Goal: Information Seeking & Learning: Learn about a topic

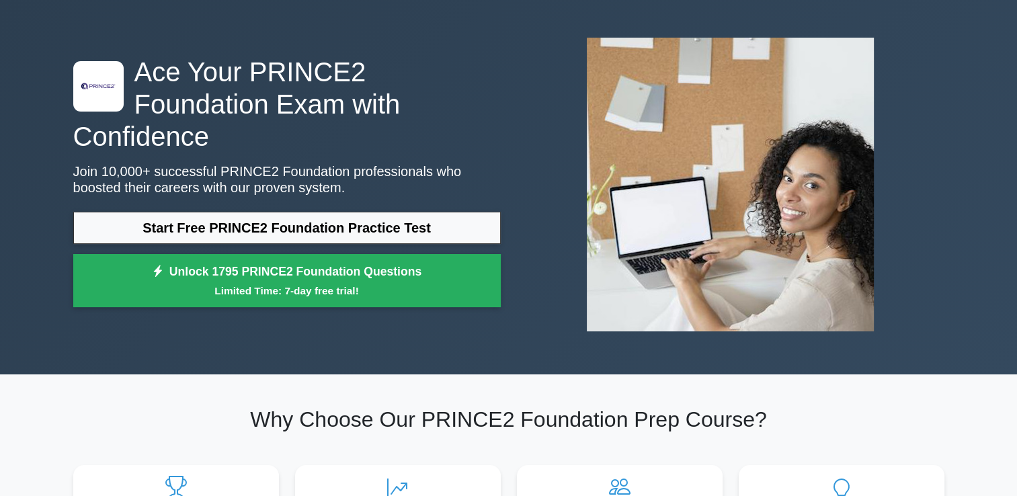
scroll to position [48, 0]
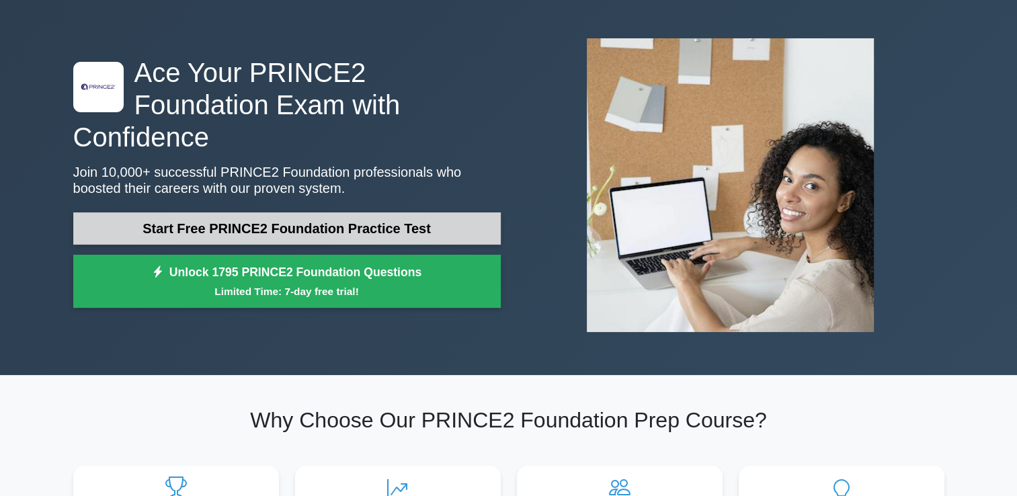
click at [235, 215] on link "Start Free PRINCE2 Foundation Practice Test" at bounding box center [286, 228] width 427 height 32
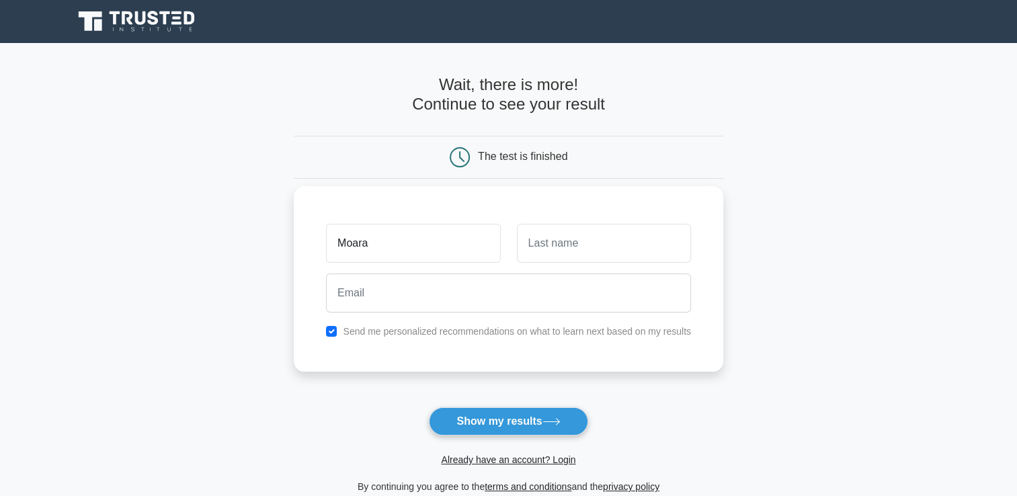
type input "Moara"
type input "Lieuw Hie"
click at [332, 337] on div "Send me personalized recommendations on what to learn next based on my results" at bounding box center [508, 331] width 381 height 16
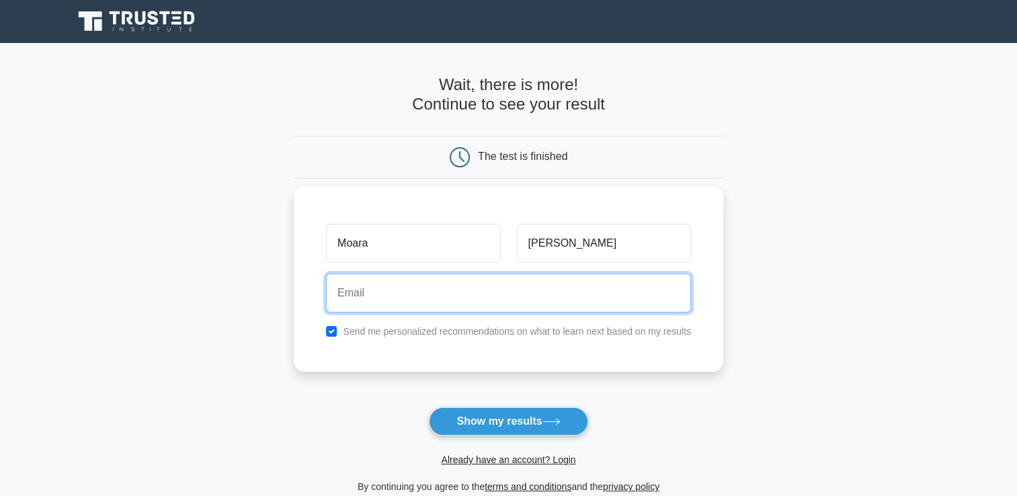
click at [374, 290] on input "email" at bounding box center [508, 293] width 365 height 39
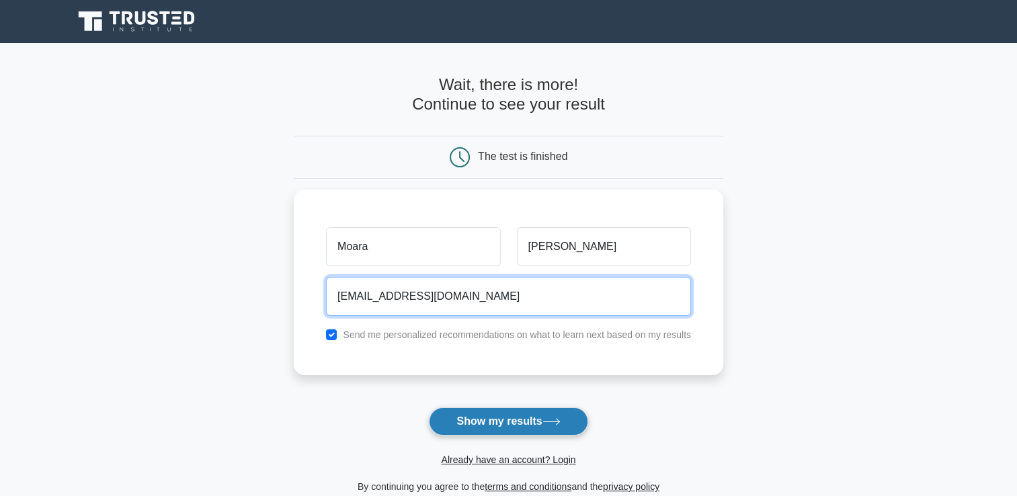
type input "m.lieuwhie@gmail.com"
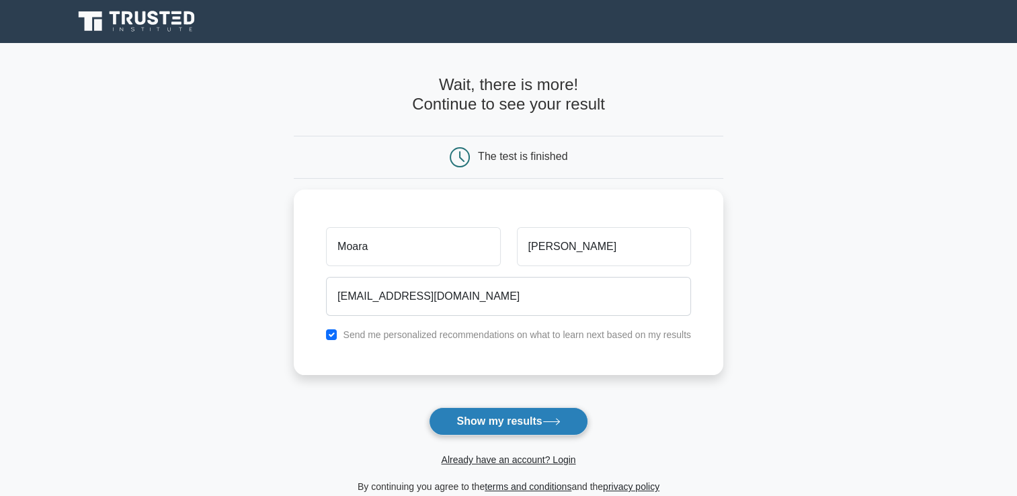
click at [475, 423] on button "Show my results" at bounding box center [508, 421] width 159 height 28
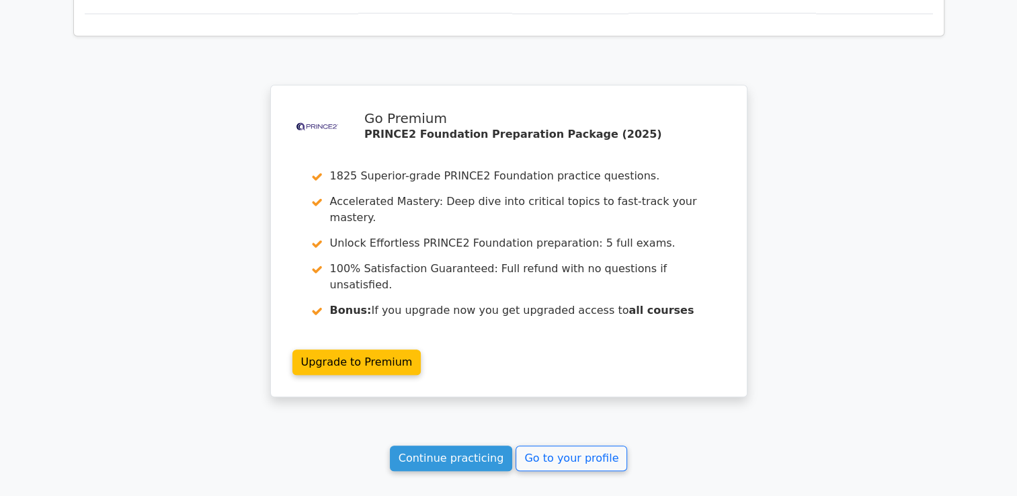
scroll to position [1007, 0]
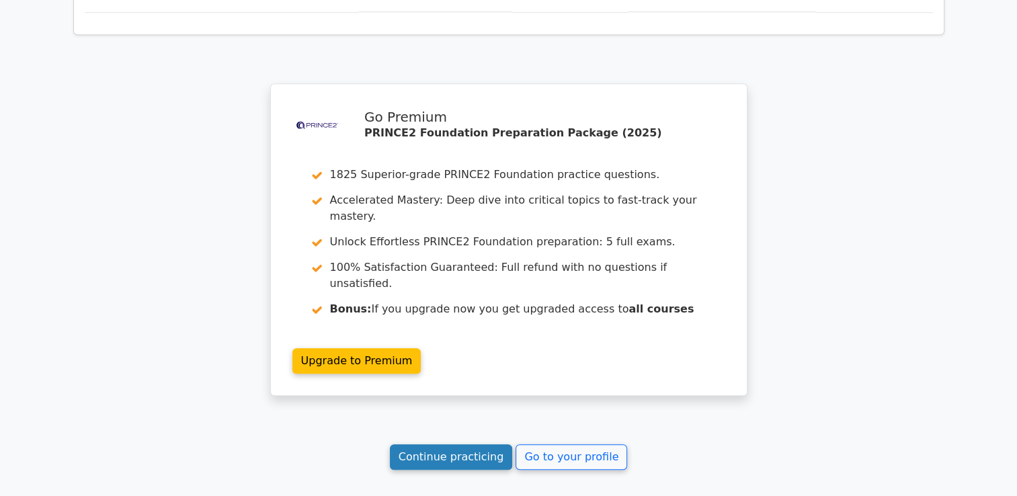
click at [476, 444] on link "Continue practicing" at bounding box center [451, 457] width 123 height 26
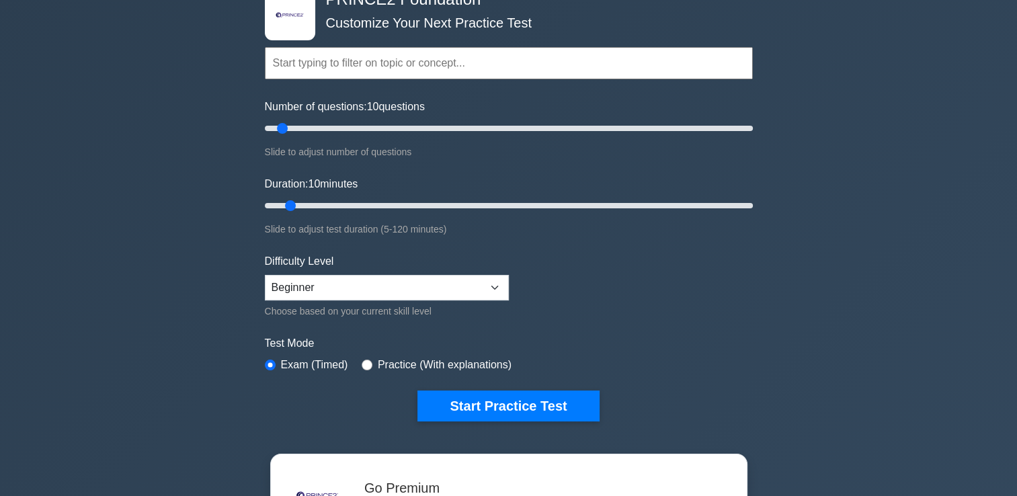
scroll to position [86, 0]
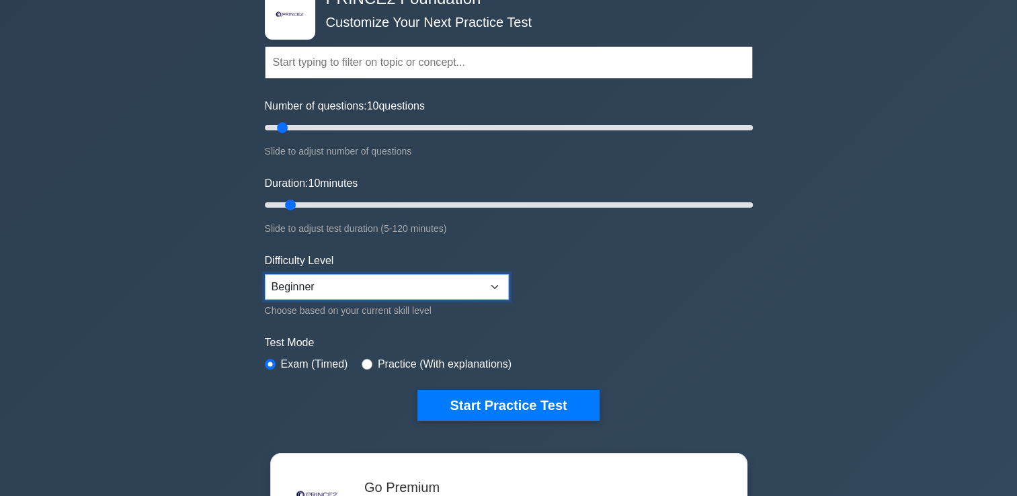
click at [352, 284] on select "Beginner Intermediate Expert" at bounding box center [387, 287] width 244 height 26
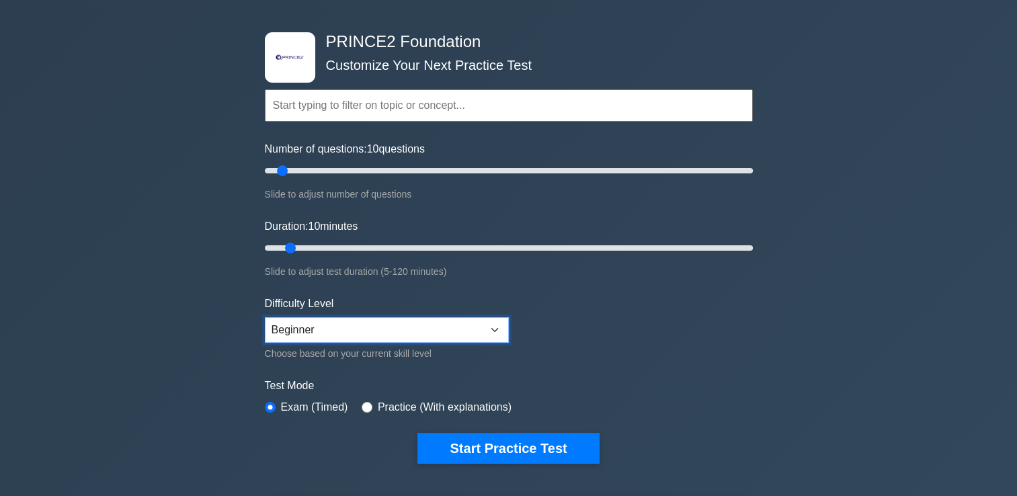
scroll to position [38, 0]
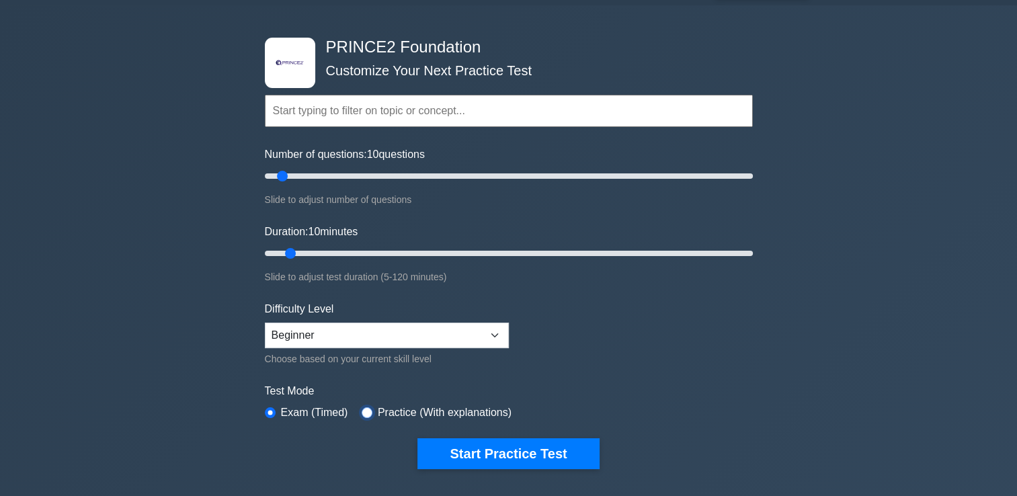
click at [366, 407] on input "radio" at bounding box center [367, 412] width 11 height 11
radio input "true"
drag, startPoint x: 281, startPoint y: 177, endPoint x: 407, endPoint y: 182, distance: 125.8
click at [407, 182] on input "Number of questions: 60 questions" at bounding box center [509, 176] width 488 height 16
drag, startPoint x: 403, startPoint y: 179, endPoint x: 339, endPoint y: 188, distance: 65.2
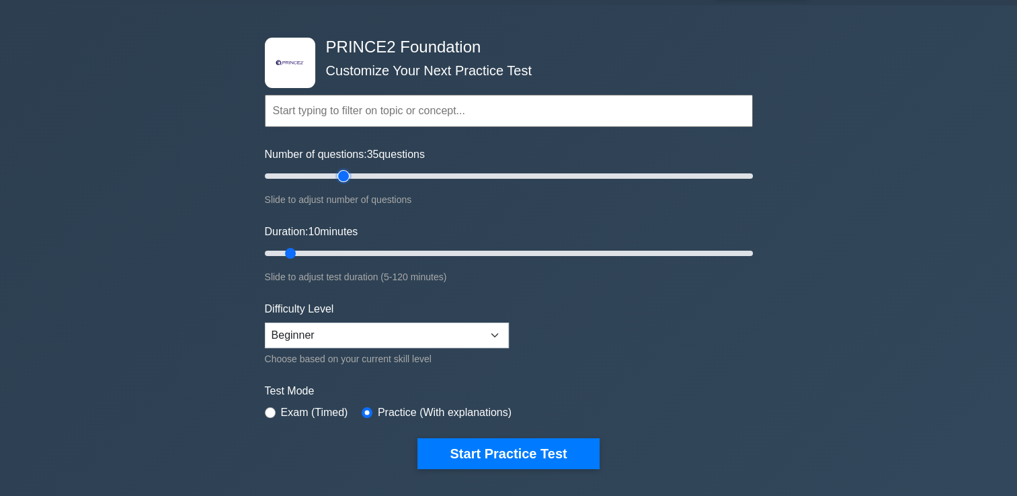
click at [339, 184] on input "Number of questions: 35 questions" at bounding box center [509, 176] width 488 height 16
type input "30"
click at [336, 180] on input "Number of questions: 30 questions" at bounding box center [509, 176] width 488 height 16
drag, startPoint x: 293, startPoint y: 246, endPoint x: 362, endPoint y: 249, distance: 68.6
type input "25"
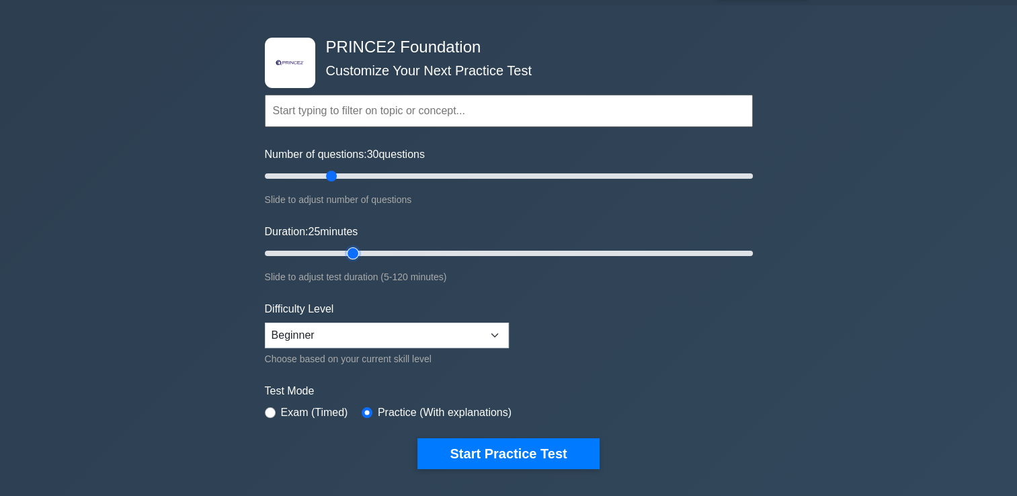
click at [362, 249] on input "Duration: 25 minutes" at bounding box center [509, 253] width 488 height 16
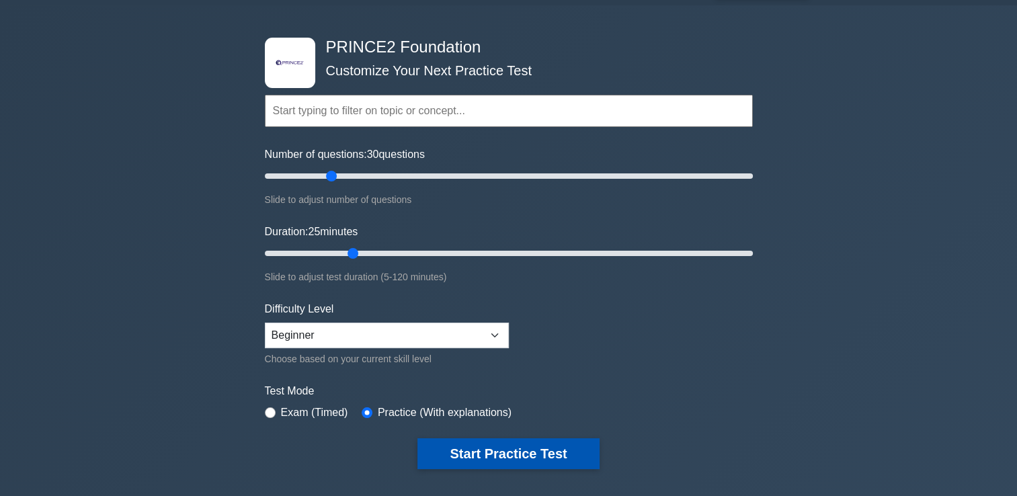
click at [498, 448] on button "Start Practice Test" at bounding box center [507, 453] width 181 height 31
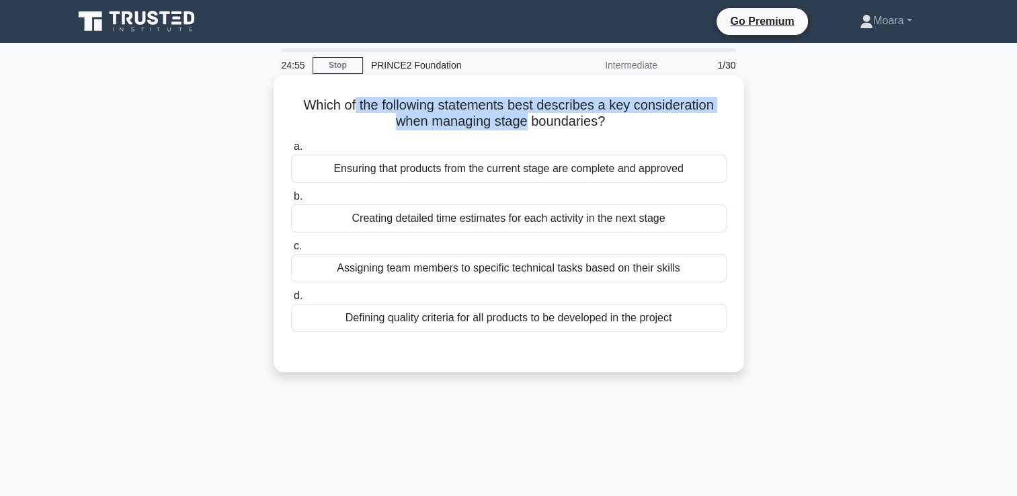
scroll to position [24, 0]
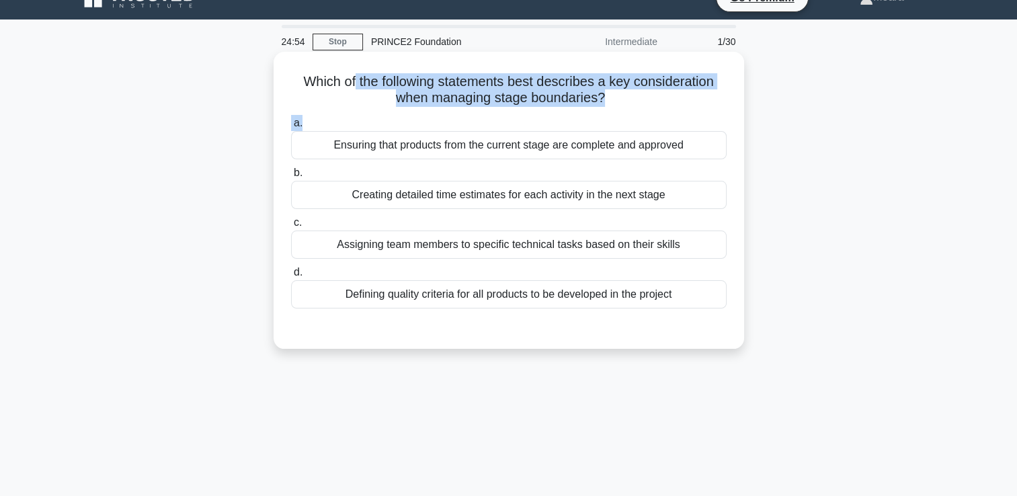
drag, startPoint x: 351, startPoint y: 103, endPoint x: 540, endPoint y: 114, distance: 189.2
click at [538, 114] on div "Which of the following statements best describes a key consideration when manag…" at bounding box center [509, 200] width 460 height 286
drag, startPoint x: 540, startPoint y: 114, endPoint x: 565, endPoint y: 104, distance: 26.8
click at [565, 104] on h5 "Which of the following statements best describes a key consideration when manag…" at bounding box center [509, 90] width 438 height 34
click at [507, 99] on h5 "Which of the following statements best describes a key consideration when manag…" at bounding box center [509, 90] width 438 height 34
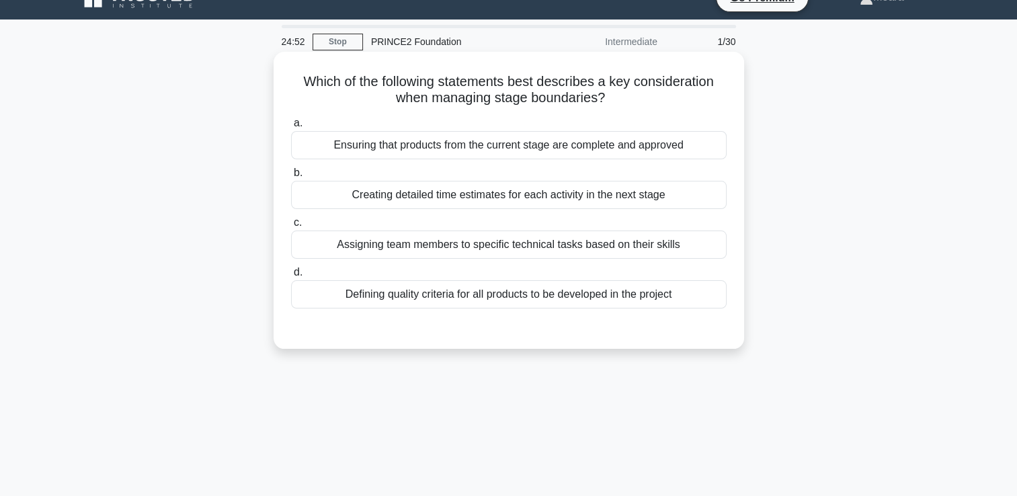
scroll to position [13, 0]
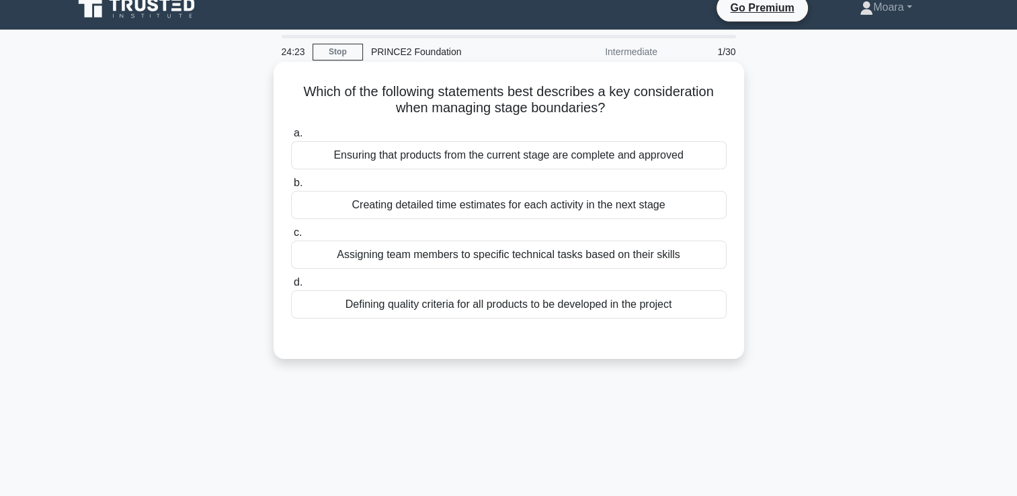
click at [467, 306] on div "Defining quality criteria for all products to be developed in the project" at bounding box center [508, 304] width 435 height 28
click at [291, 287] on input "d. Defining quality criteria for all products to be developed in the project" at bounding box center [291, 282] width 0 height 9
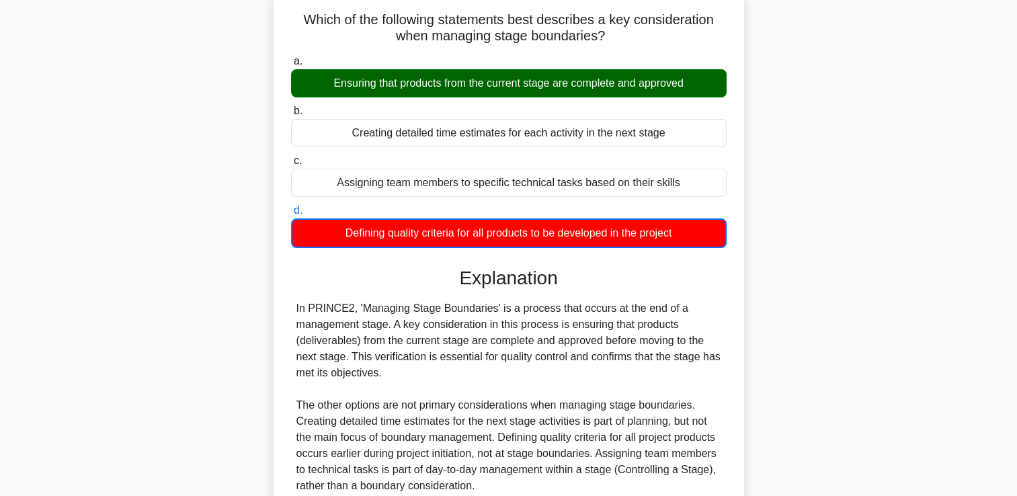
scroll to position [230, 0]
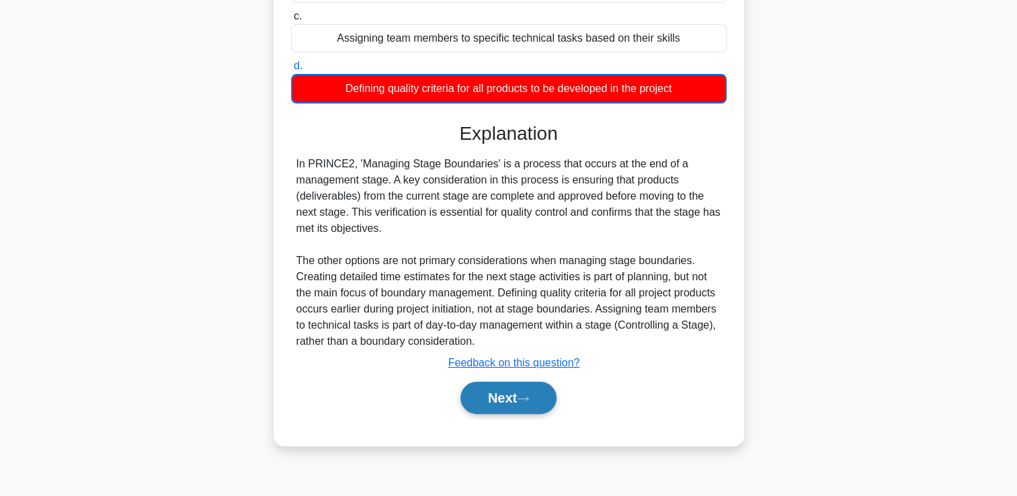
click at [492, 403] on button "Next" at bounding box center [508, 398] width 96 height 32
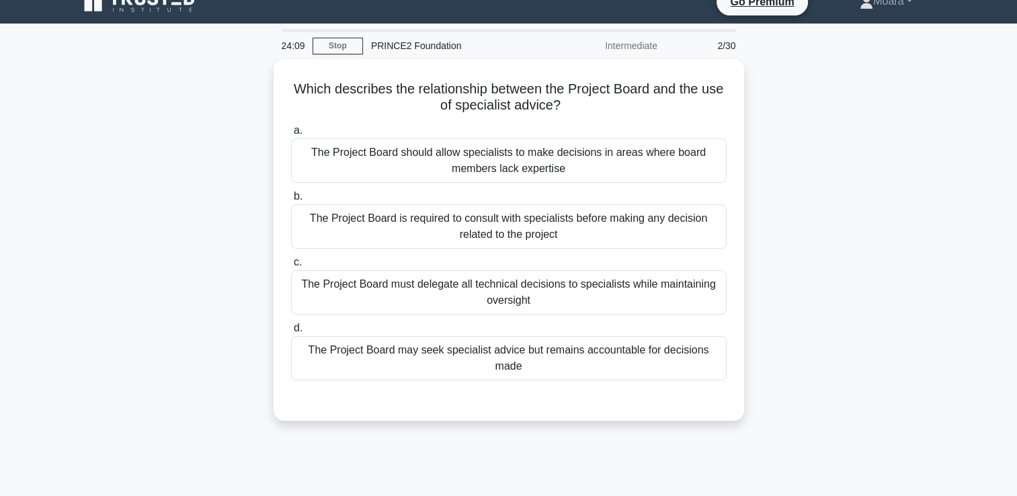
scroll to position [19, 0]
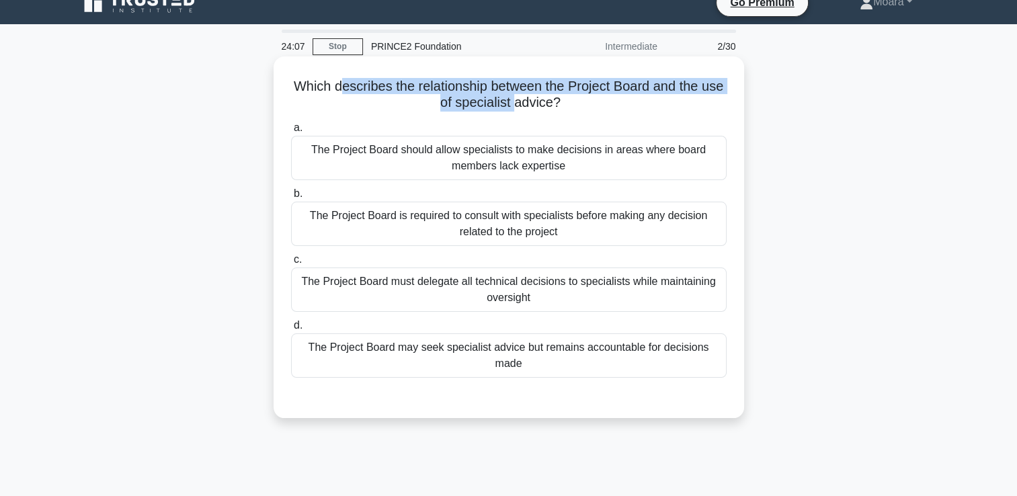
drag, startPoint x: 350, startPoint y: 89, endPoint x: 525, endPoint y: 95, distance: 174.8
click at [525, 95] on h5 "Which describes the relationship between the Project Board and the use of speci…" at bounding box center [509, 95] width 438 height 34
drag, startPoint x: 525, startPoint y: 95, endPoint x: 498, endPoint y: 103, distance: 28.3
click at [498, 103] on h5 "Which describes the relationship between the Project Board and the use of speci…" at bounding box center [509, 95] width 438 height 34
click at [458, 112] on h5 "Which describes the relationship between the Project Board and the use of speci…" at bounding box center [509, 95] width 438 height 34
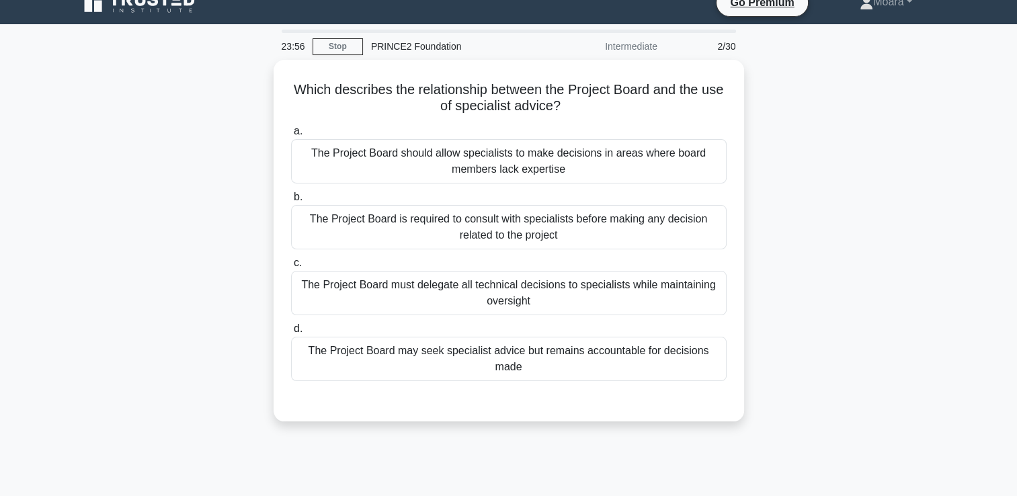
scroll to position [0, 0]
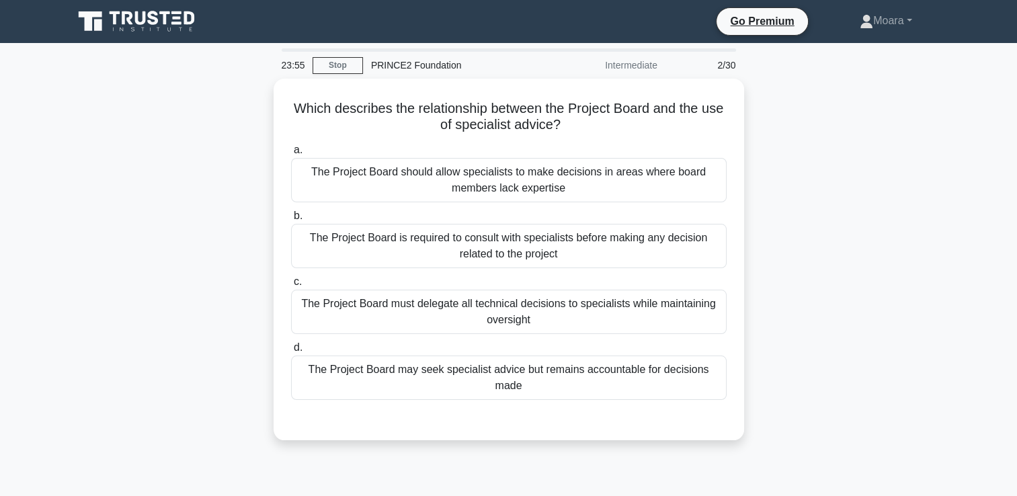
click at [173, 26] on icon at bounding box center [137, 22] width 129 height 26
